Goal: Task Accomplishment & Management: Use online tool/utility

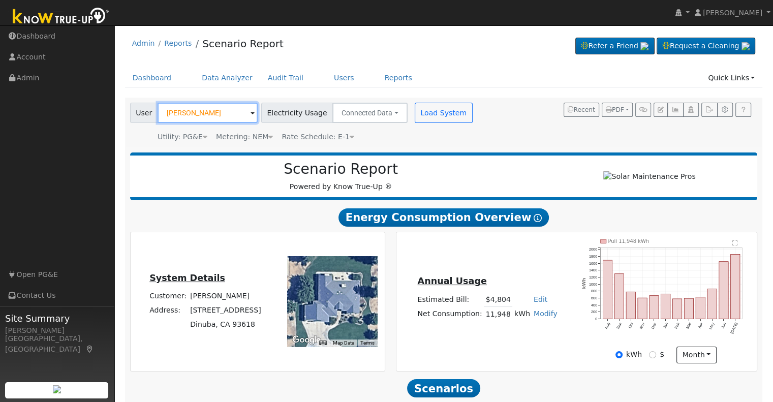
click at [202, 118] on input "[PERSON_NAME]" at bounding box center [208, 113] width 100 height 20
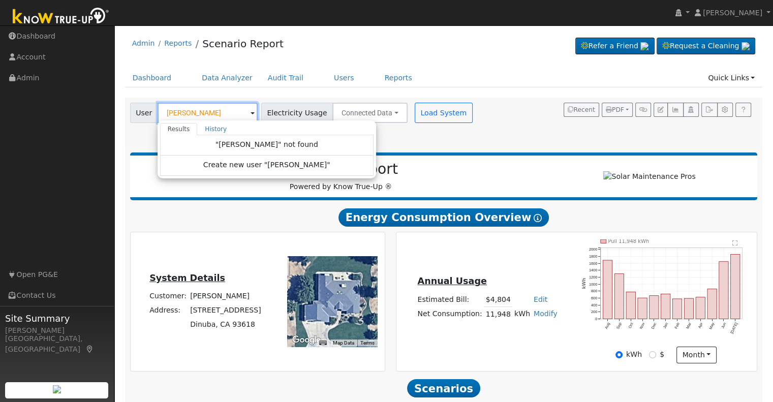
click at [213, 115] on input "[PERSON_NAME]" at bounding box center [208, 113] width 100 height 20
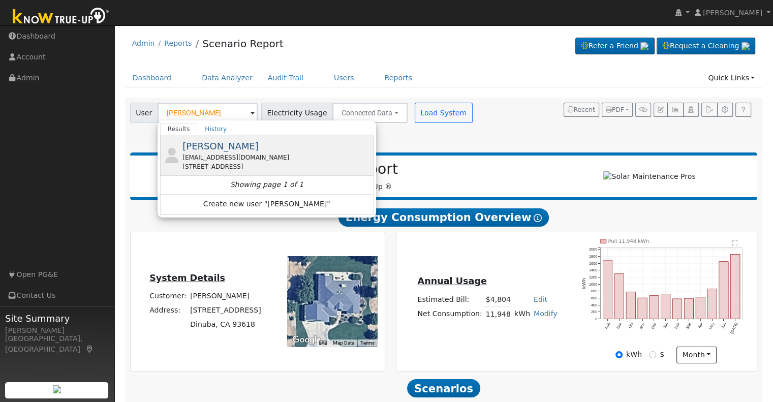
click at [218, 153] on div "[EMAIL_ADDRESS][DOMAIN_NAME]" at bounding box center [276, 157] width 189 height 9
type input "[PERSON_NAME]"
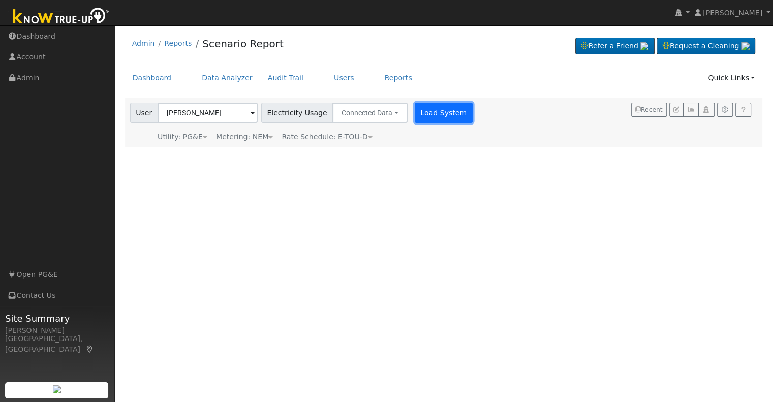
click at [423, 109] on button "Load System" at bounding box center [444, 113] width 58 height 20
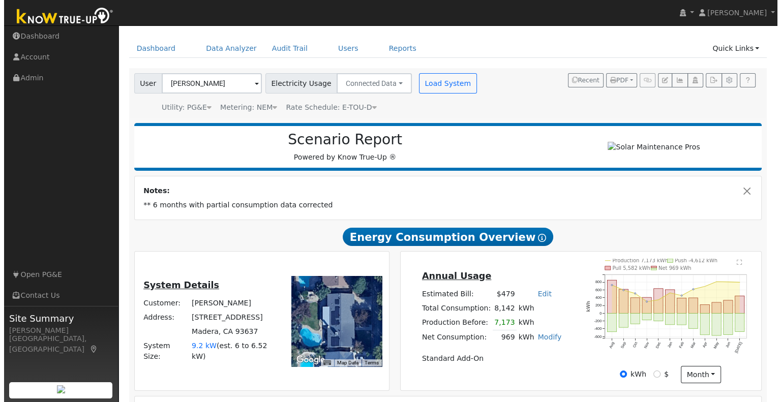
scroll to position [30, 0]
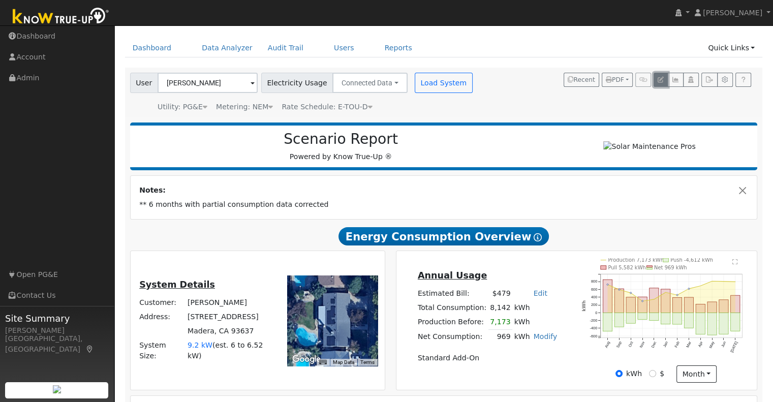
click at [661, 81] on icon "button" at bounding box center [661, 80] width 6 height 6
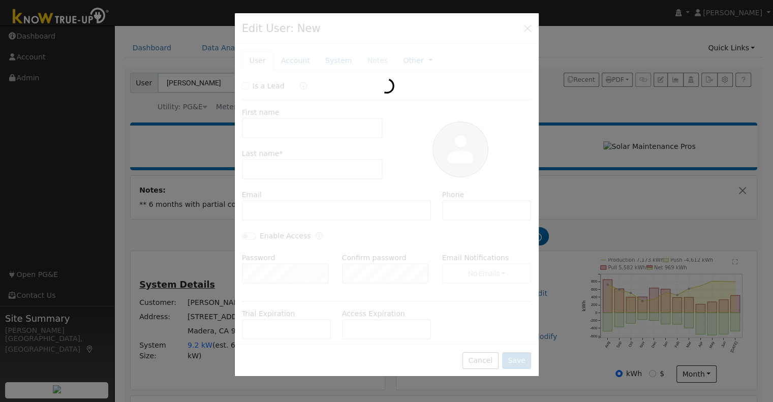
type input "[PERSON_NAME]"
type input "[DEMOGRAPHIC_DATA]"
type input "[EMAIL_ADDRESS][DOMAIN_NAME]"
type input "Click to dial559-706-0881"
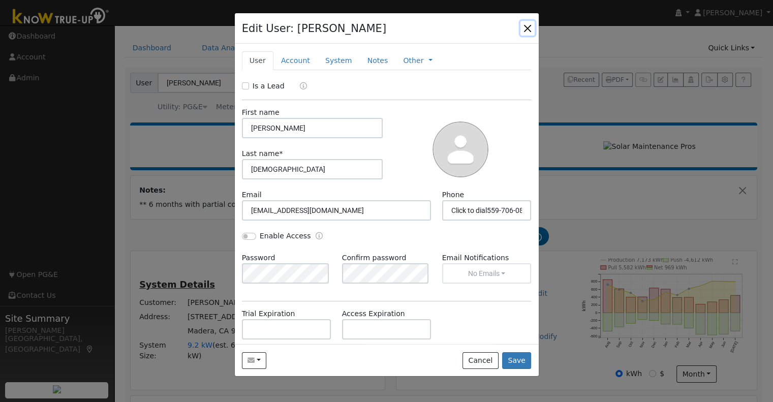
click at [529, 22] on button "button" at bounding box center [527, 28] width 14 height 14
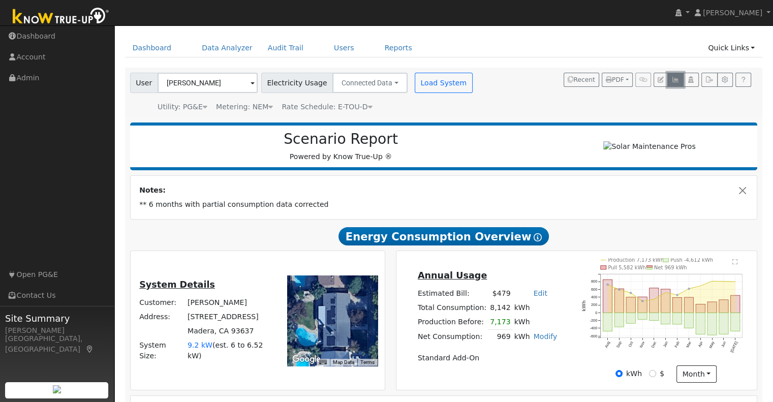
click at [676, 81] on icon "button" at bounding box center [675, 80] width 8 height 6
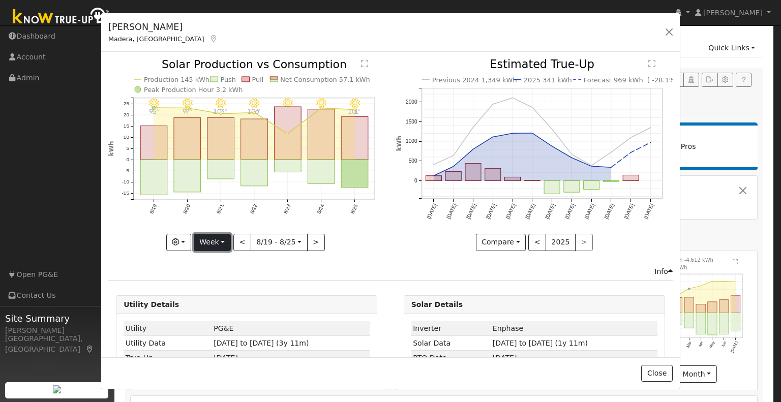
click at [220, 239] on button "Week" at bounding box center [212, 242] width 37 height 17
click at [225, 304] on link "Year" at bounding box center [229, 305] width 71 height 14
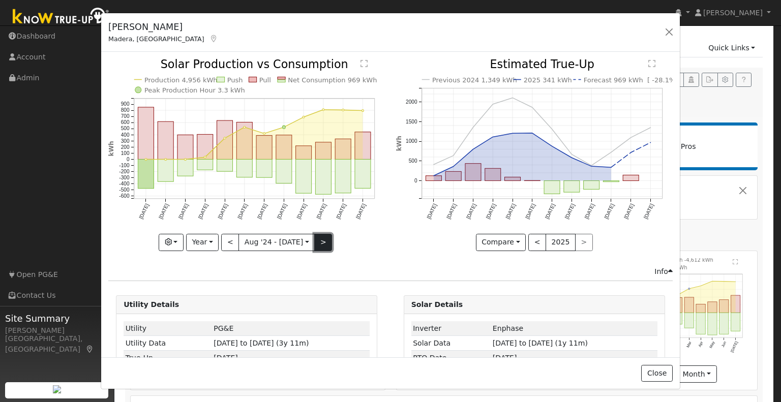
click at [318, 240] on button ">" at bounding box center [323, 242] width 18 height 17
type input "[DATE]"
